Goal: Find specific page/section: Find specific page/section

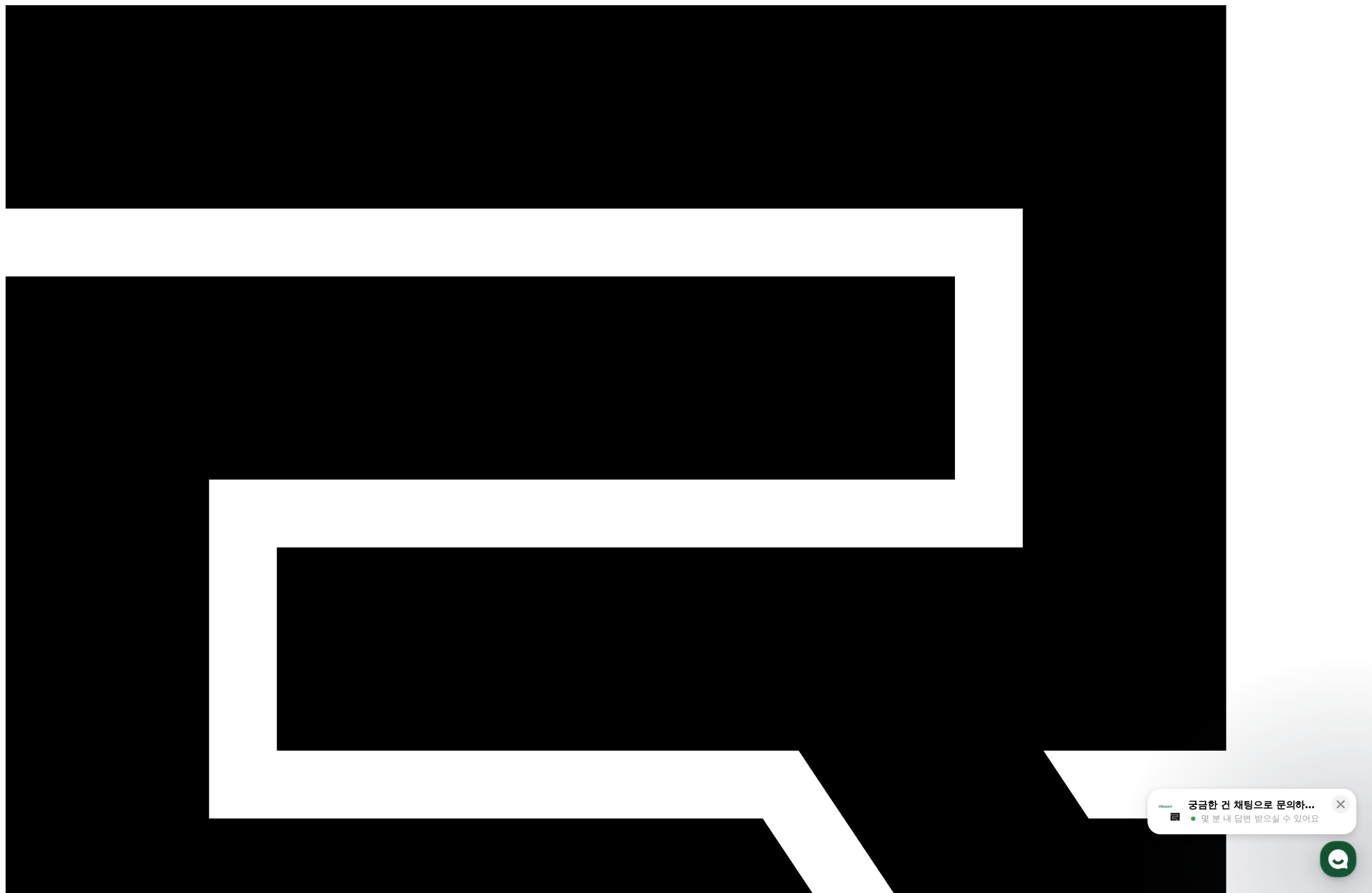
click at [815, 98] on div at bounding box center [815, 98] width 0 height 0
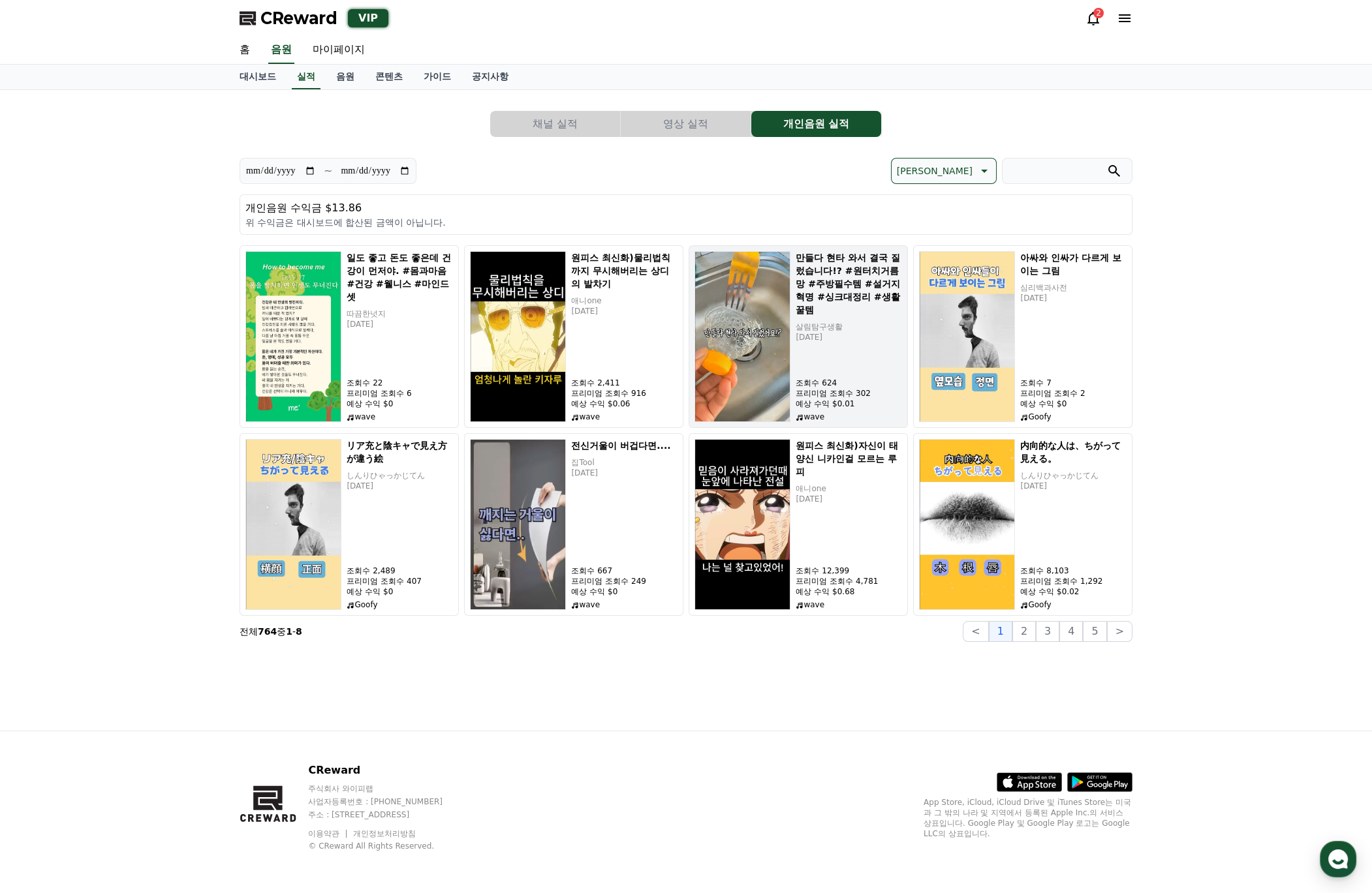
click at [833, 310] on h5 "만들다 현타 와서 결국 질렀습니다!? #원터치거름망 #주방필수템 #설거지혁명 #싱크대정리 #생활꿀템" at bounding box center [849, 283] width 107 height 65
click at [269, 77] on link "대시보드" at bounding box center [258, 77] width 58 height 25
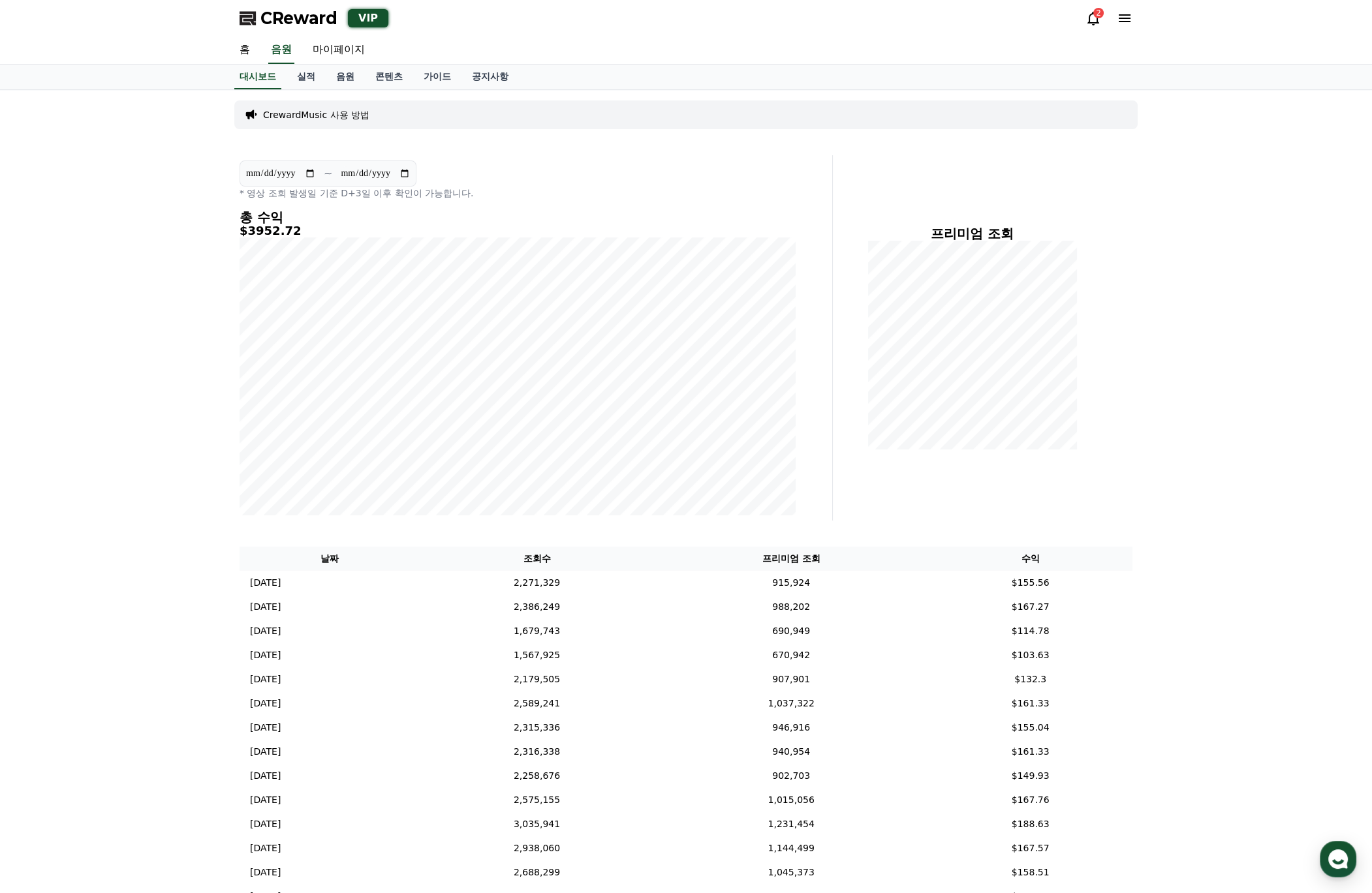
click at [482, 43] on div "홈 음원 마이페이지" at bounding box center [686, 50] width 914 height 28
